Goal: Navigation & Orientation: Locate item on page

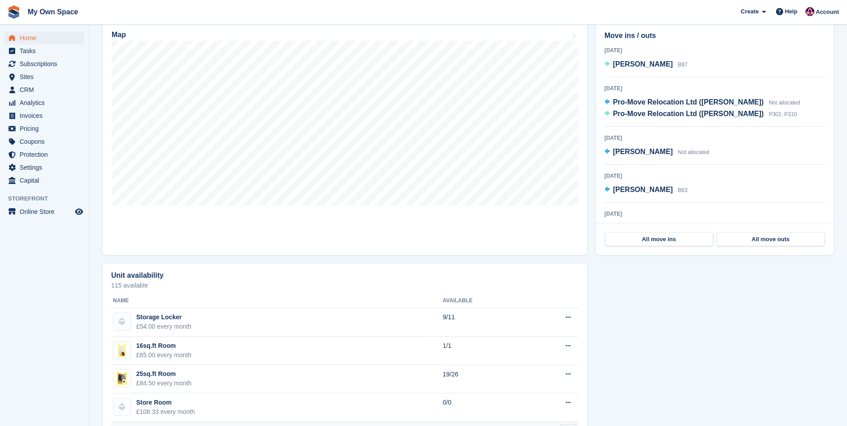
scroll to position [179, 0]
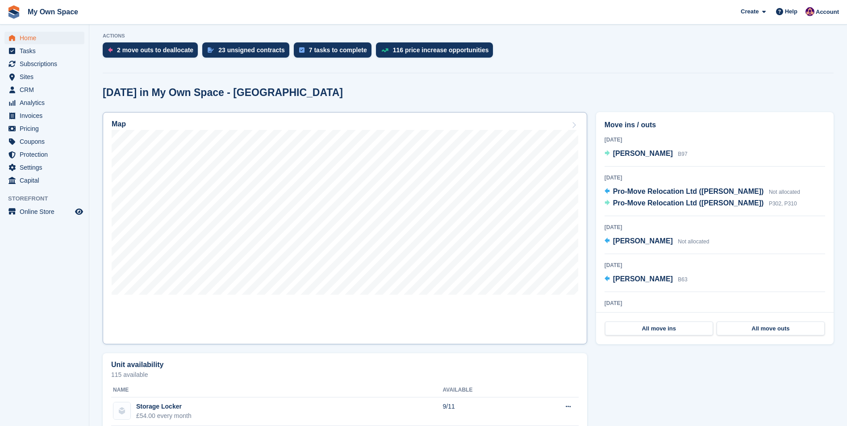
click at [118, 126] on h2 "Map" at bounding box center [119, 124] width 14 height 8
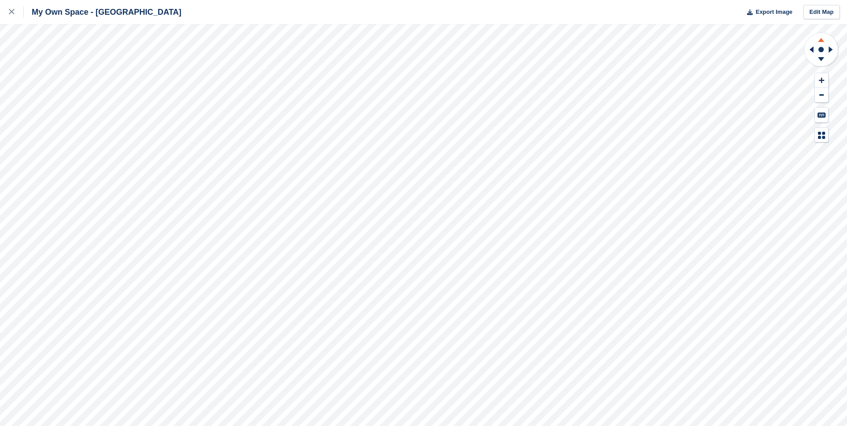
click at [822, 38] on icon at bounding box center [821, 38] width 23 height 11
click at [821, 59] on icon at bounding box center [821, 59] width 6 height 4
click at [824, 94] on button at bounding box center [821, 95] width 13 height 15
click at [821, 60] on icon at bounding box center [821, 59] width 6 height 4
click at [822, 41] on icon at bounding box center [821, 40] width 6 height 4
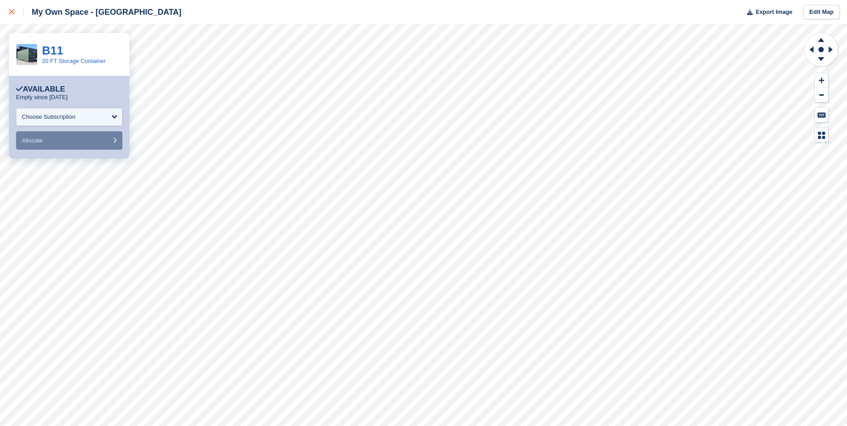
click at [10, 10] on icon at bounding box center [11, 11] width 5 height 5
